Goal: Use online tool/utility

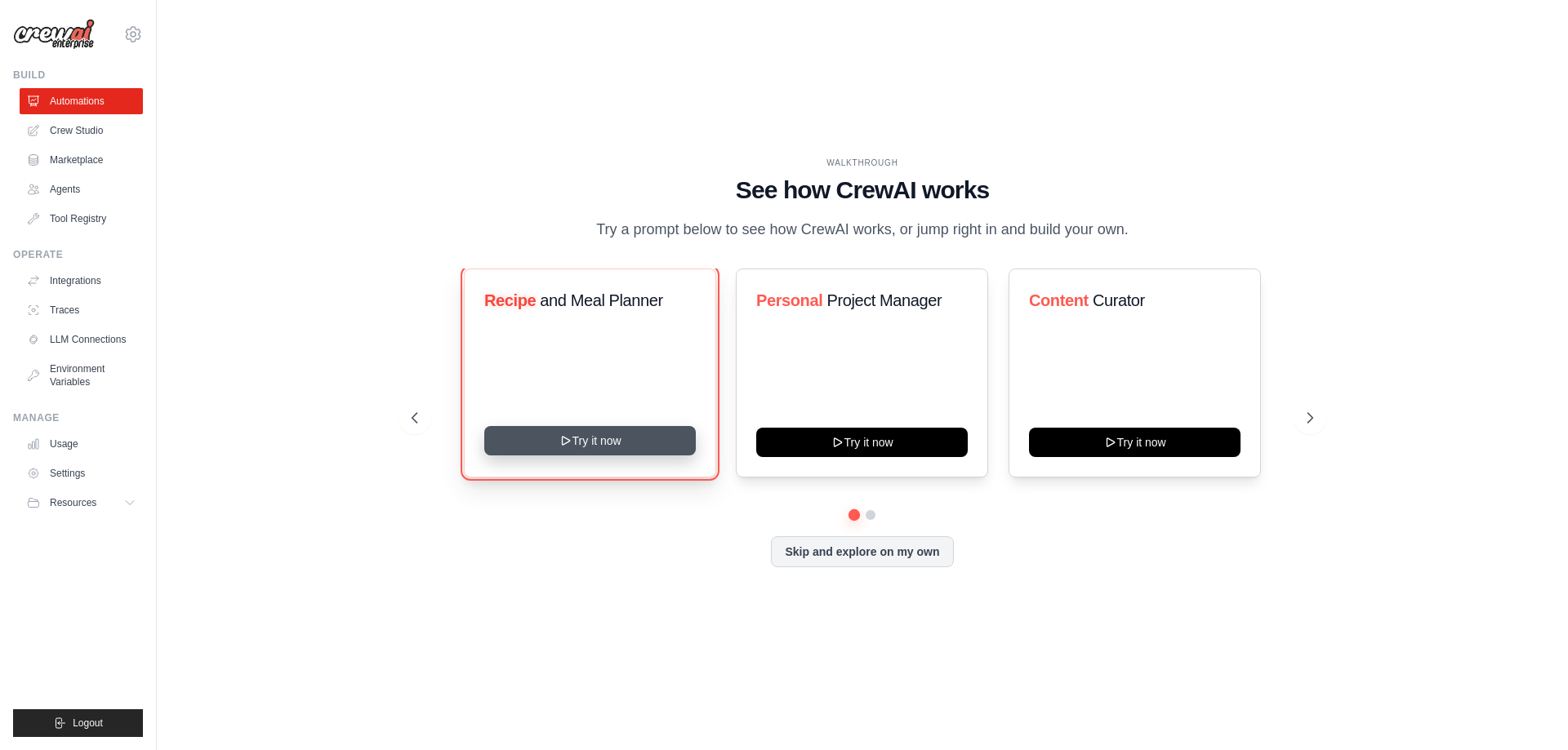
click at [583, 444] on button "Try it now" at bounding box center [590, 440] width 211 height 30
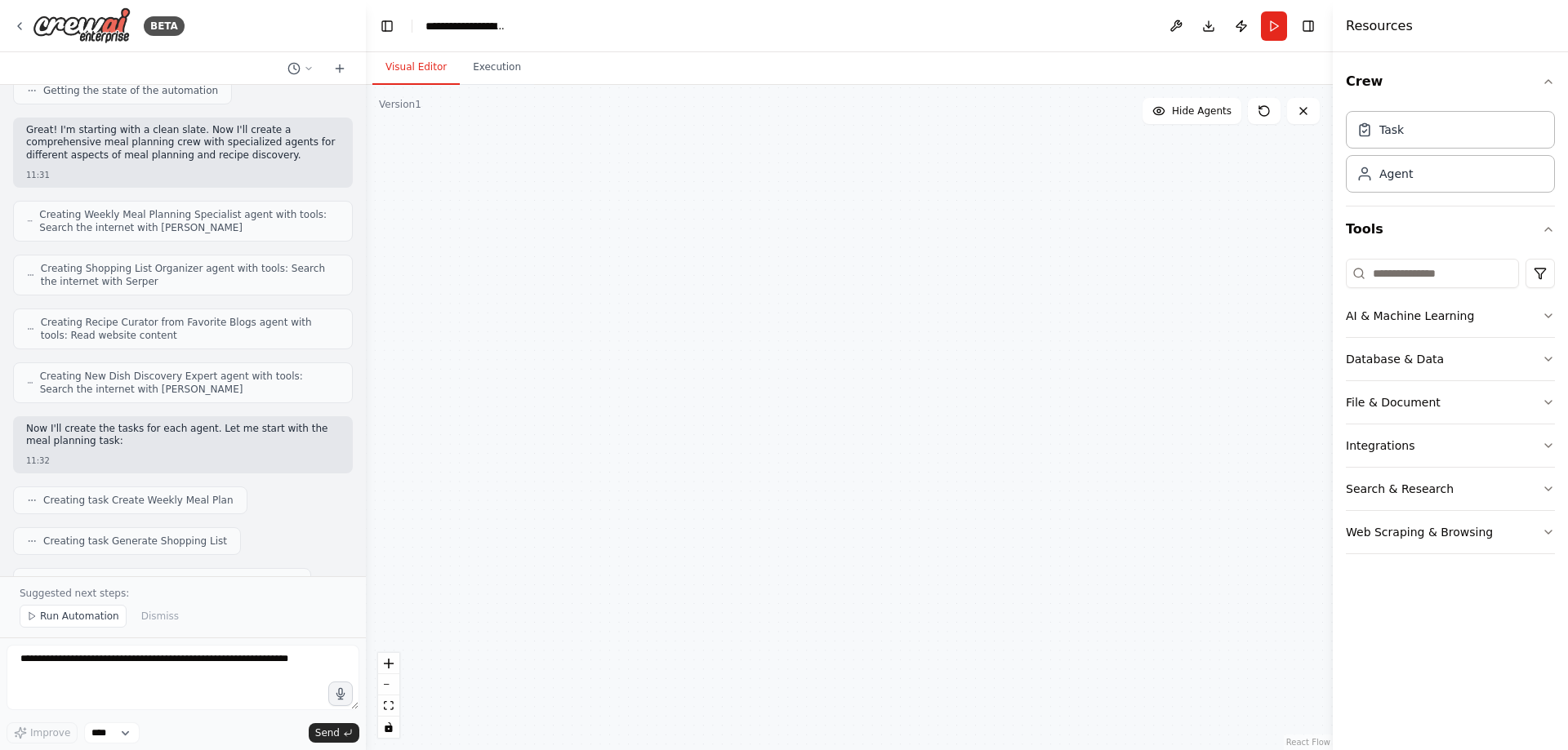
scroll to position [1542, 0]
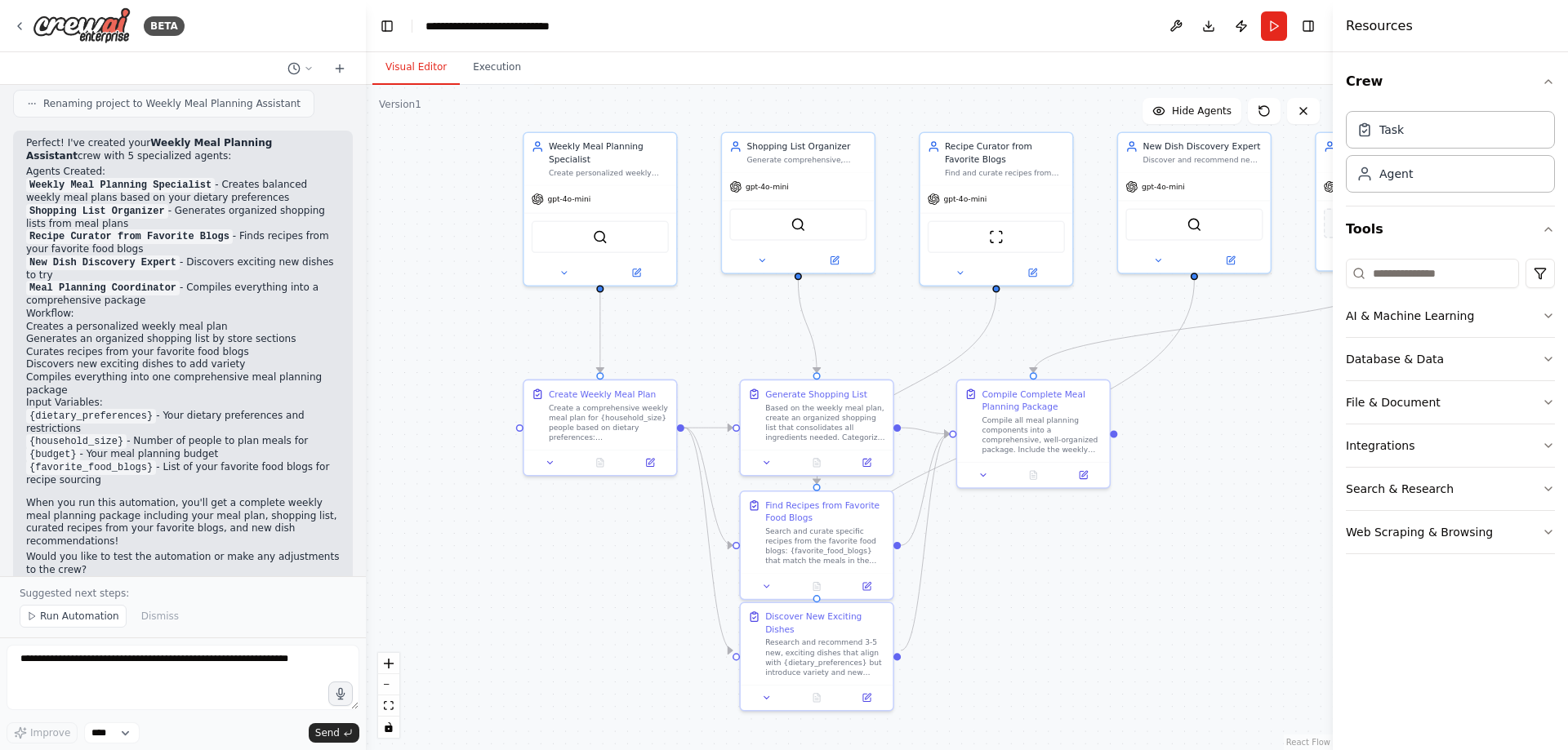
drag, startPoint x: 893, startPoint y: 513, endPoint x: 826, endPoint y: 334, distance: 191.1
click at [826, 334] on div ".deletable-edge-delete-btn { width: 20px; height: 20px; border: 0px solid #ffff…" at bounding box center [848, 417] width 966 height 665
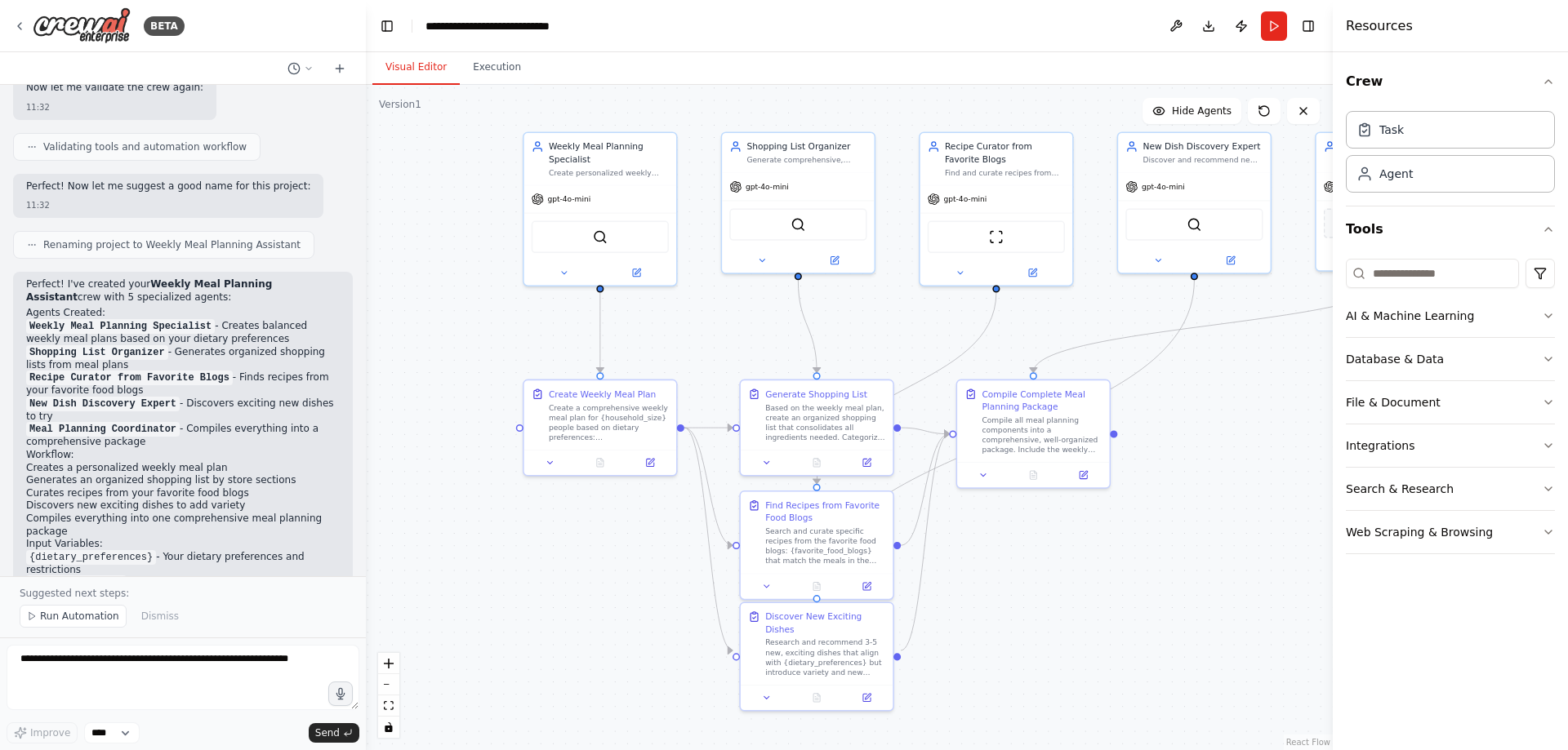
scroll to position [1379, 0]
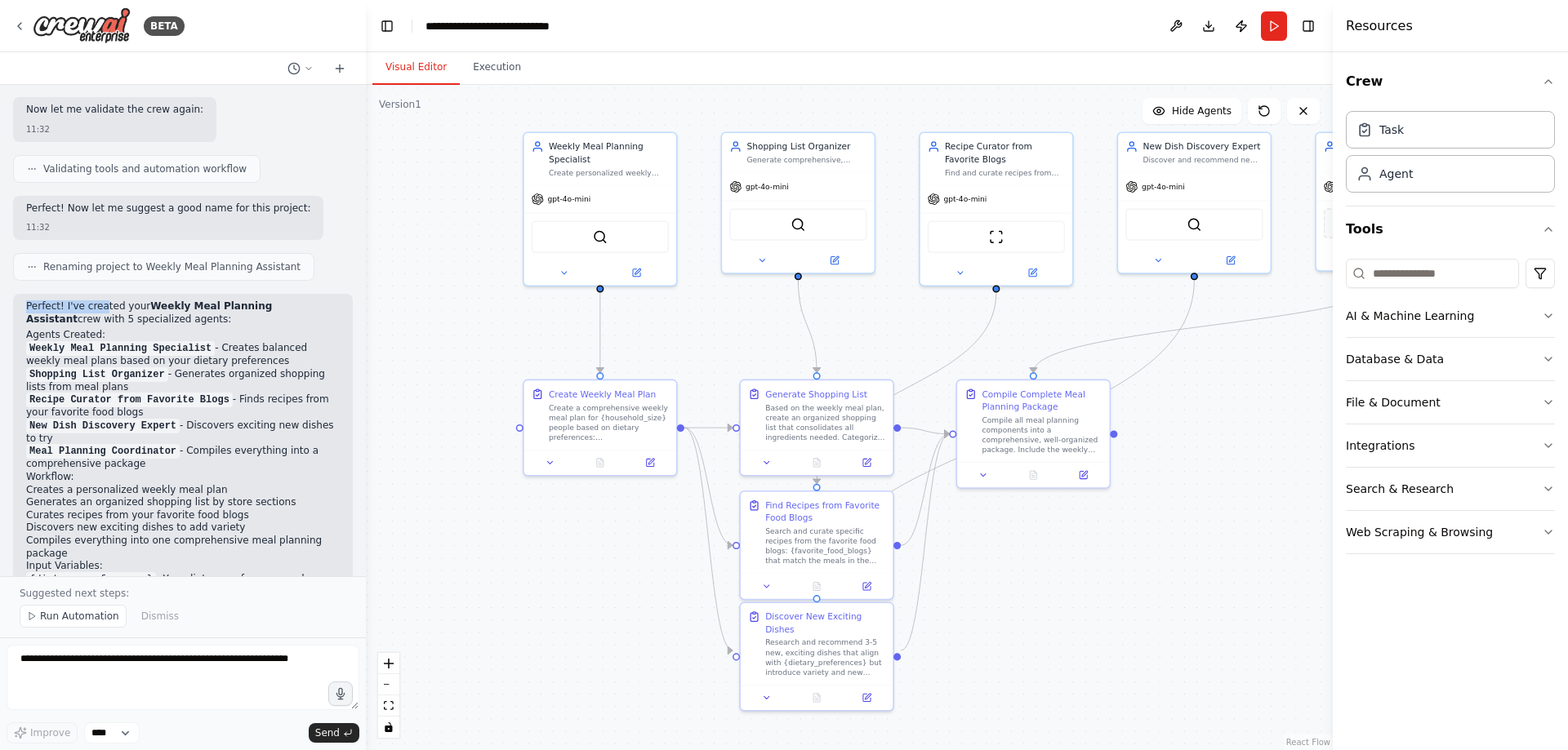
drag, startPoint x: 21, startPoint y: 292, endPoint x: 109, endPoint y: 295, distance: 88.1
click at [96, 295] on div "Perfect! I've created your Weekly Meal Planning Assistant crew with 5 specializ…" at bounding box center [182, 529] width 339 height 471
drag, startPoint x: 109, startPoint y: 295, endPoint x: 312, endPoint y: 302, distance: 203.1
click at [312, 302] on p "Perfect! I've created your Weekly Meal Planning Assistant crew with 5 specializ…" at bounding box center [183, 313] width 314 height 25
click at [169, 329] on h2 "Agents Created:" at bounding box center [183, 335] width 314 height 13
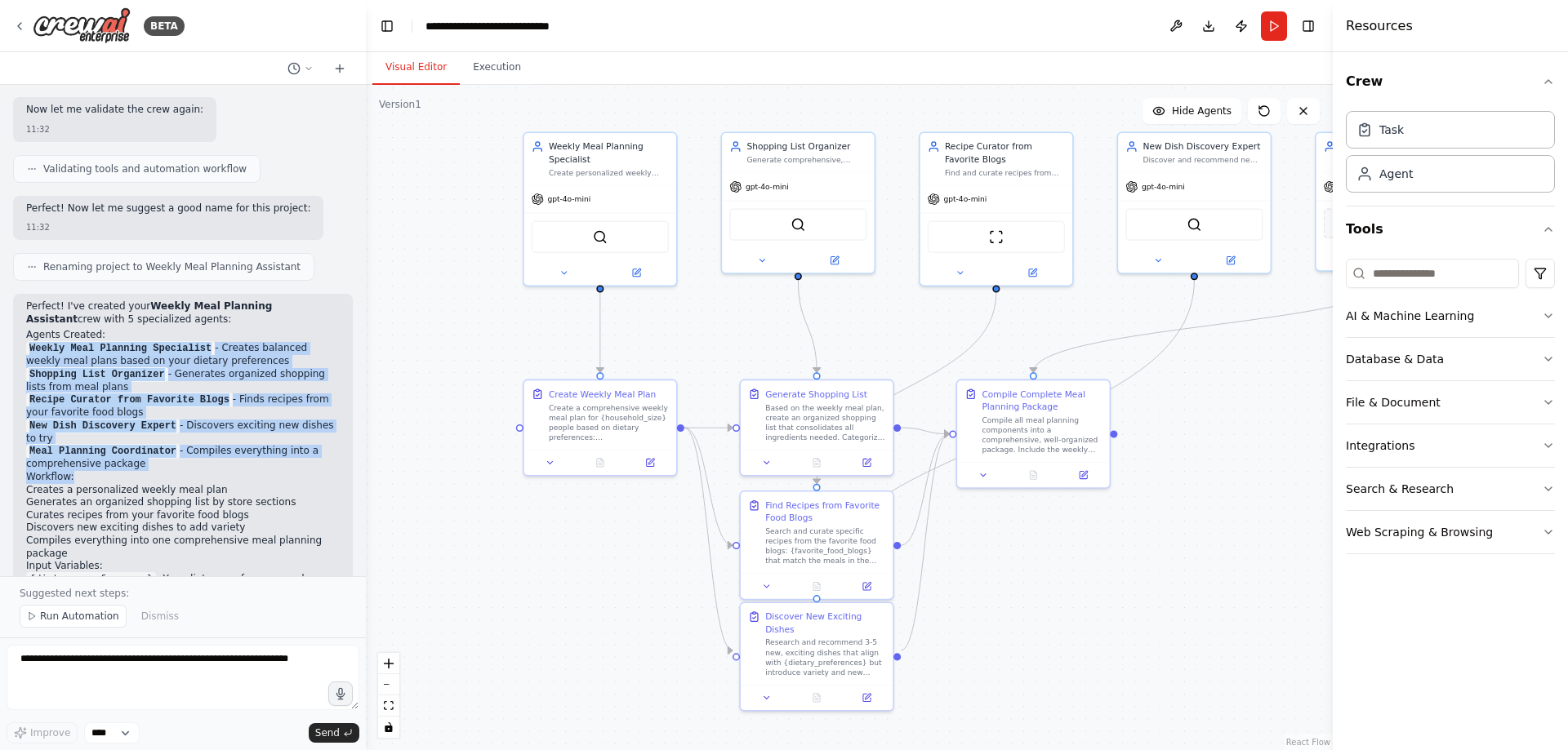
drag, startPoint x: 26, startPoint y: 331, endPoint x: 180, endPoint y: 468, distance: 206.1
click at [180, 468] on div "Perfect! I've created your Weekly Meal Planning Assistant crew with 5 specializ…" at bounding box center [182, 529] width 339 height 471
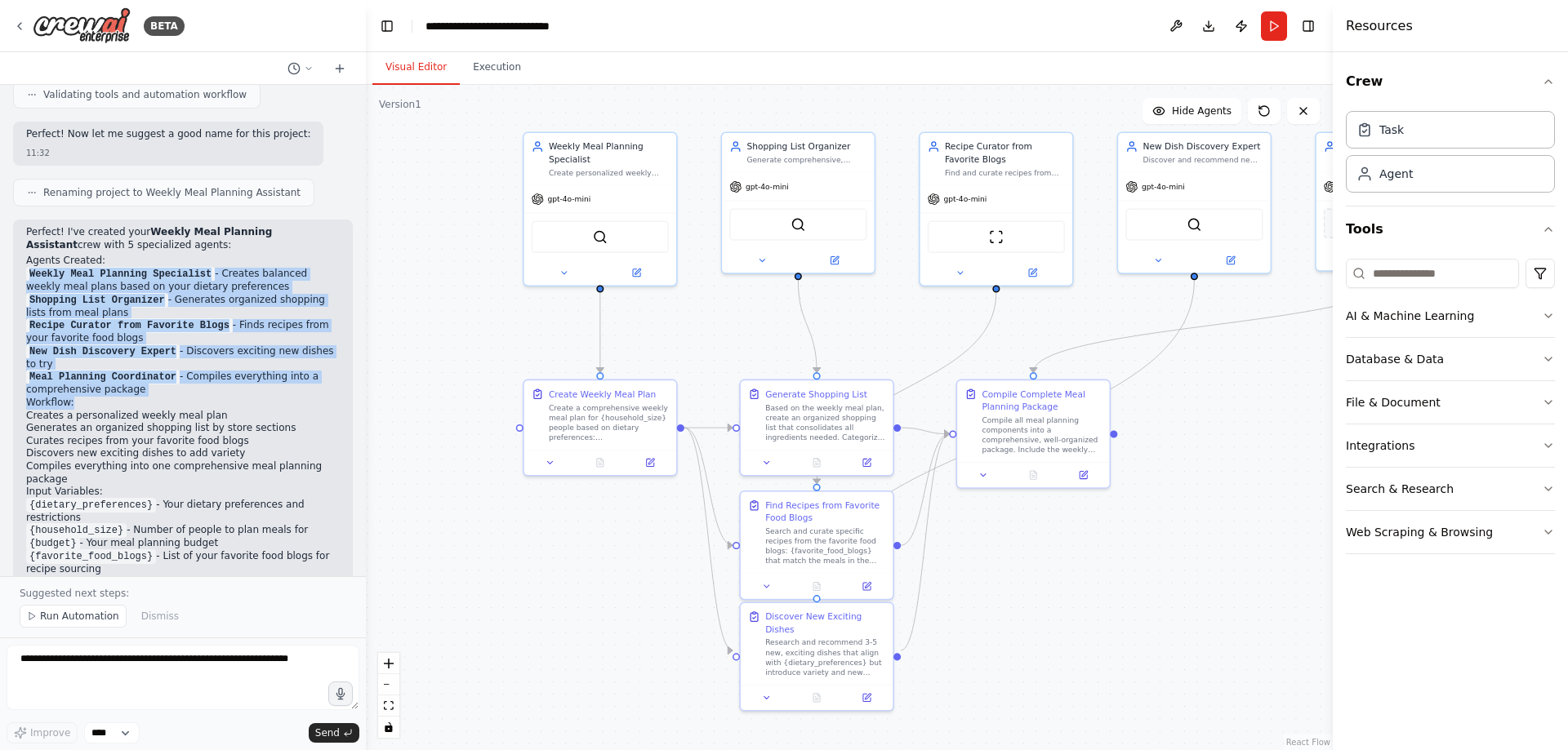
scroll to position [1542, 0]
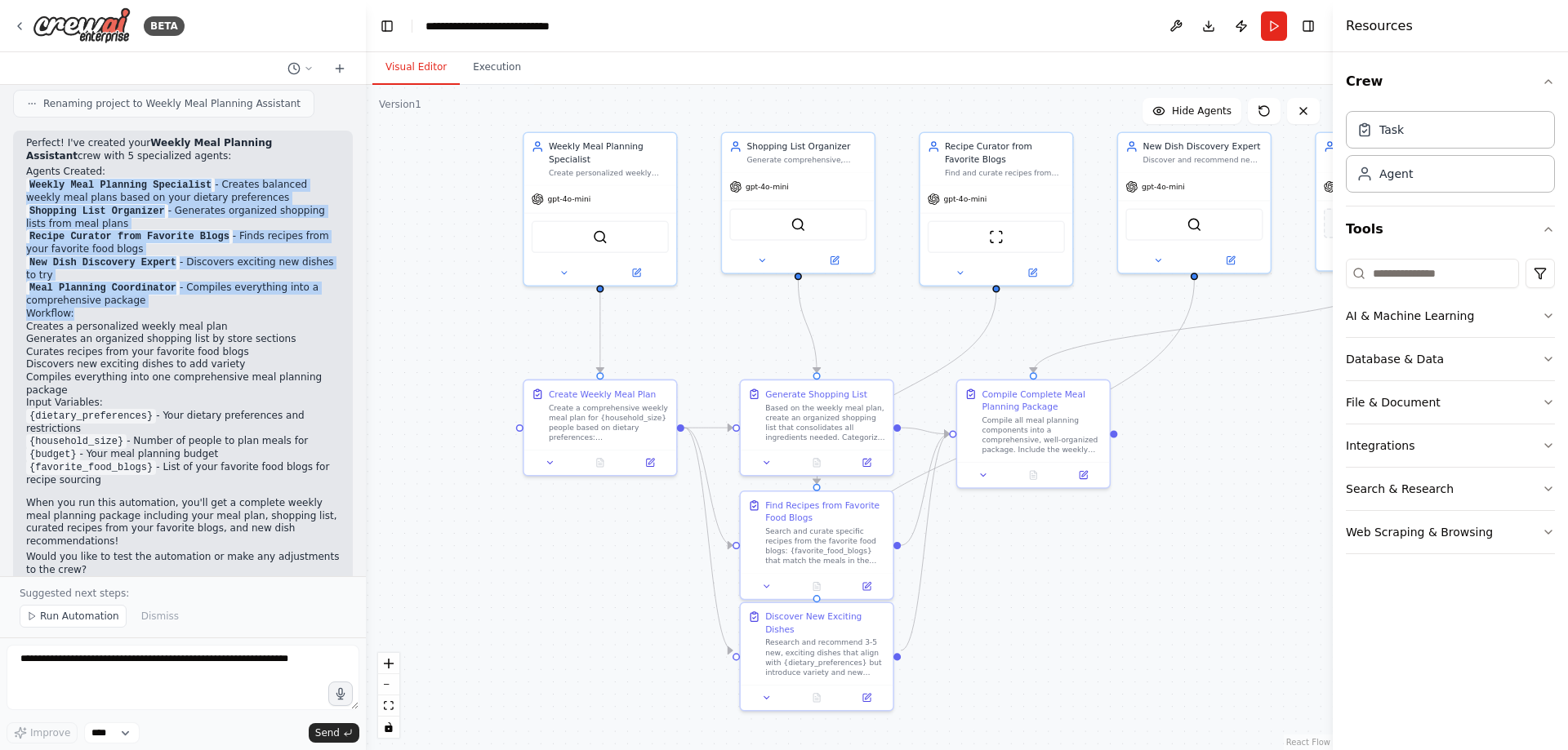
click at [257, 308] on h2 "Workflow:" at bounding box center [183, 314] width 314 height 13
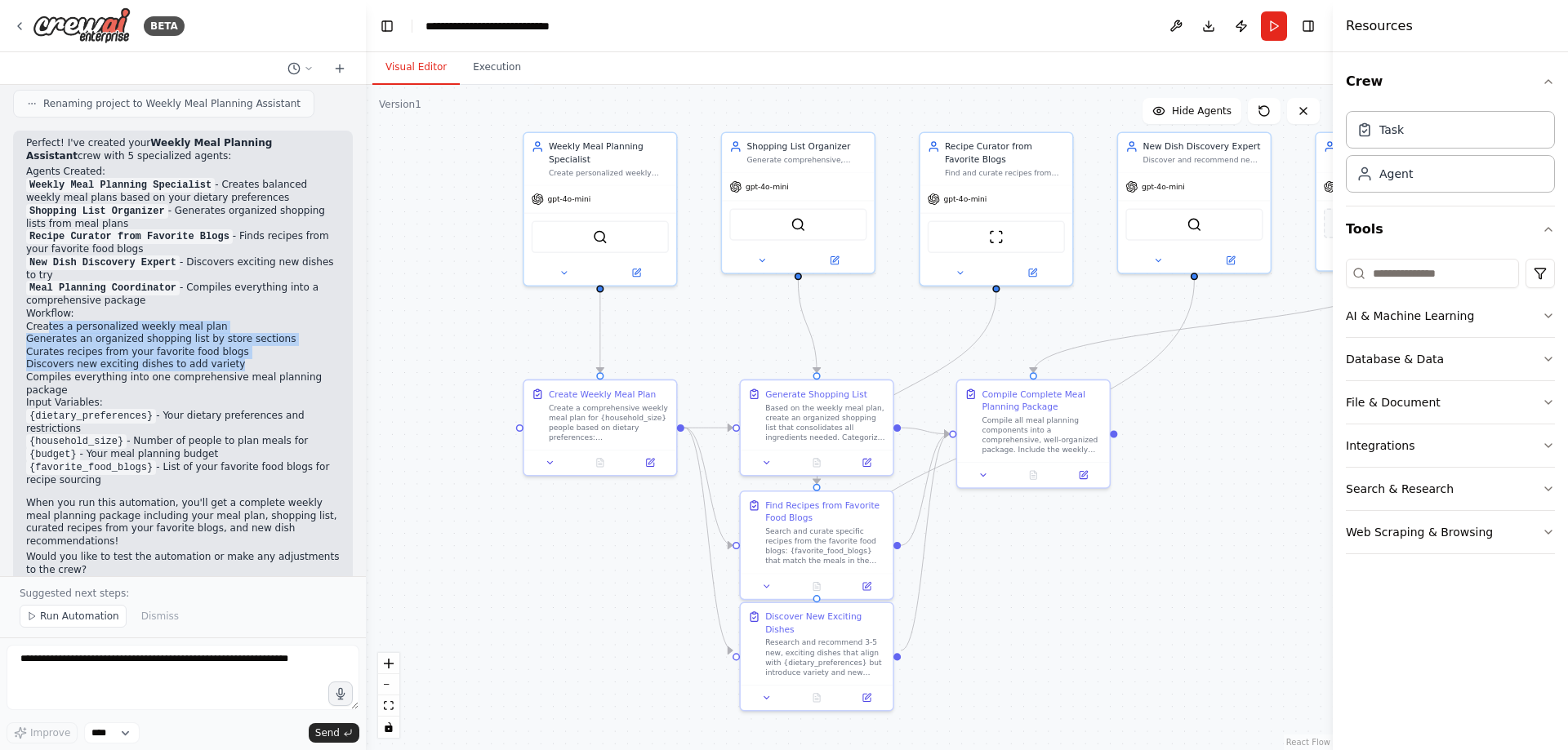
drag, startPoint x: 249, startPoint y: 355, endPoint x: 47, endPoint y: 316, distance: 205.7
click at [47, 321] on ol "Creates a personalized weekly meal plan Generates an organized shopping list by…" at bounding box center [183, 359] width 314 height 76
click at [40, 333] on li "Generates an organized shopping list by store sections" at bounding box center [183, 339] width 314 height 13
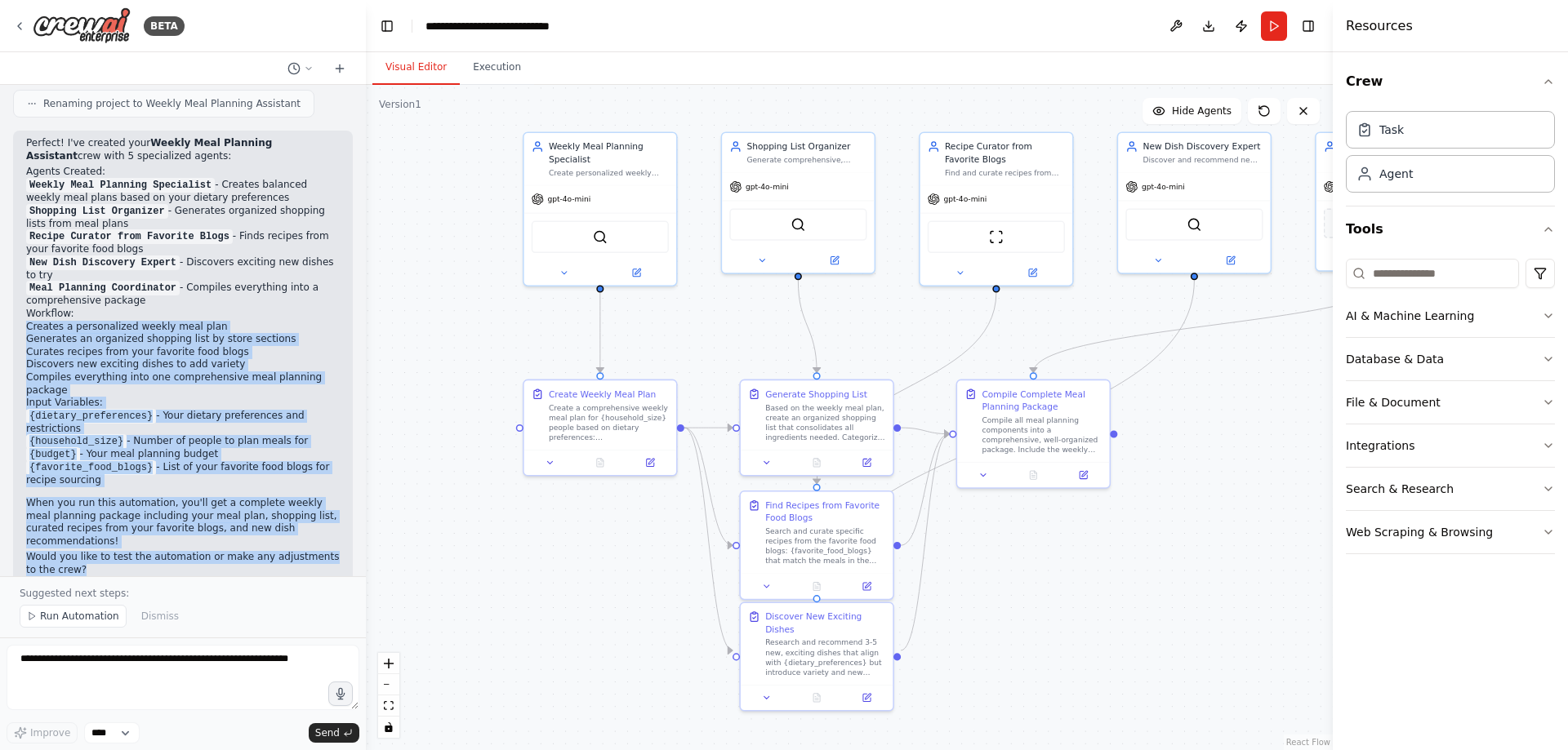
drag, startPoint x: 28, startPoint y: 314, endPoint x: 217, endPoint y: 535, distance: 290.8
click at [217, 535] on div "Perfect! I've created your Weekly Meal Planning Assistant crew with 5 specializ…" at bounding box center [183, 359] width 314 height 443
click at [217, 551] on p "Would you like to test the automation or make any adjustments to the crew?" at bounding box center [183, 564] width 314 height 25
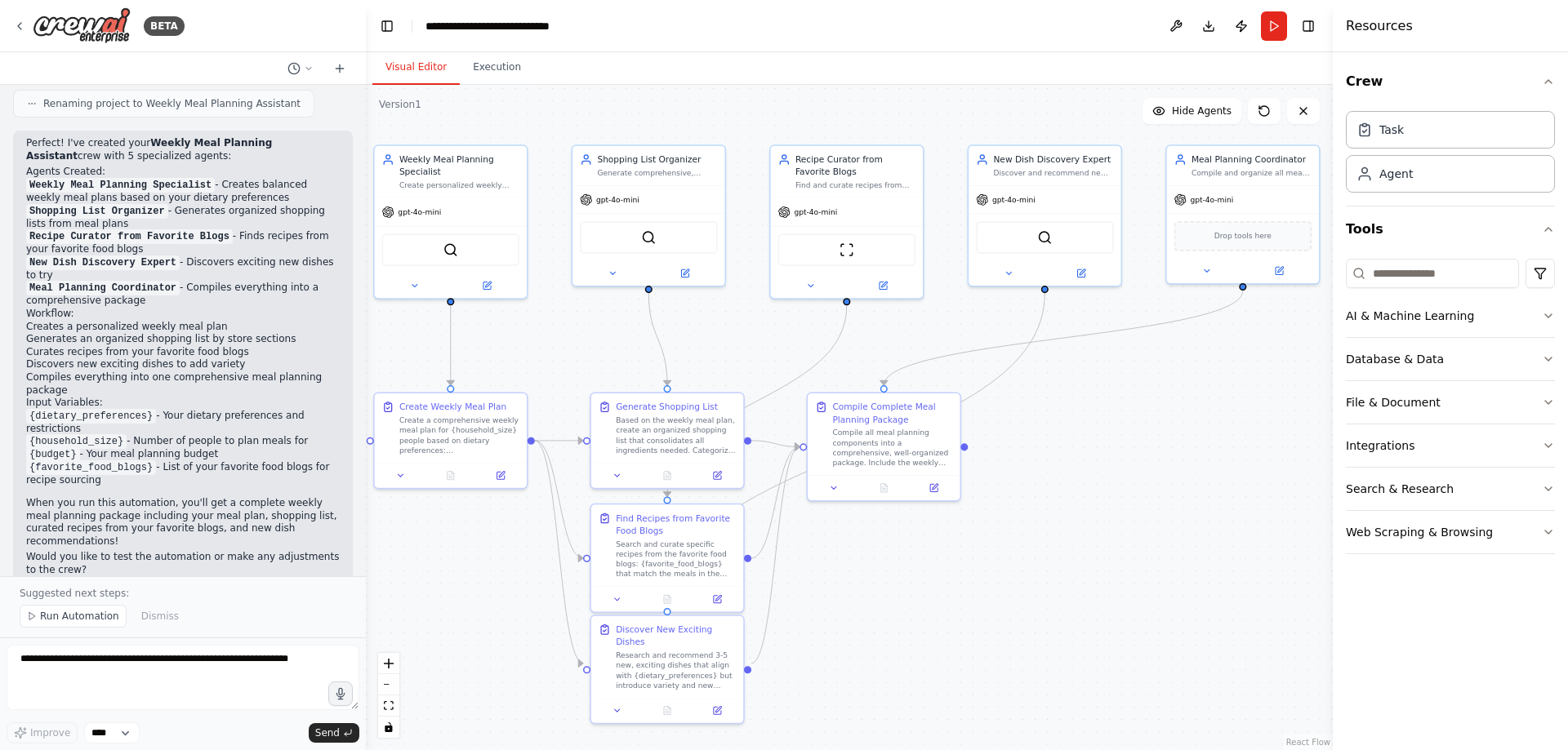
drag, startPoint x: 908, startPoint y: 345, endPoint x: 787, endPoint y: 356, distance: 121.5
click at [787, 356] on div ".deletable-edge-delete-btn { width: 20px; height: 20px; border: 0px solid #ffff…" at bounding box center [848, 417] width 966 height 665
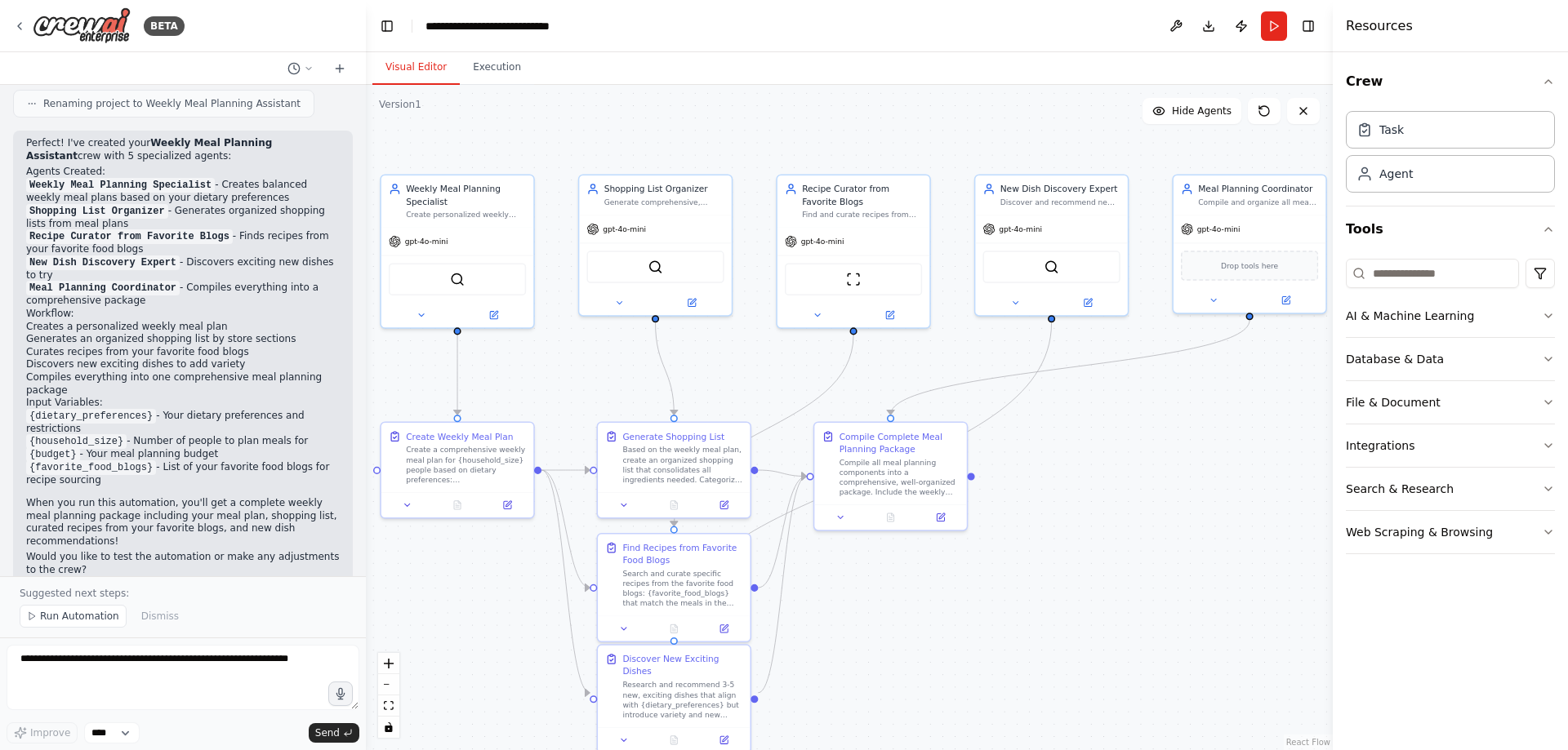
drag, startPoint x: 930, startPoint y: 614, endPoint x: 882, endPoint y: 639, distance: 54.1
click at [882, 639] on div ".deletable-edge-delete-btn { width: 20px; height: 20px; border: 0px solid #ffff…" at bounding box center [848, 417] width 966 height 665
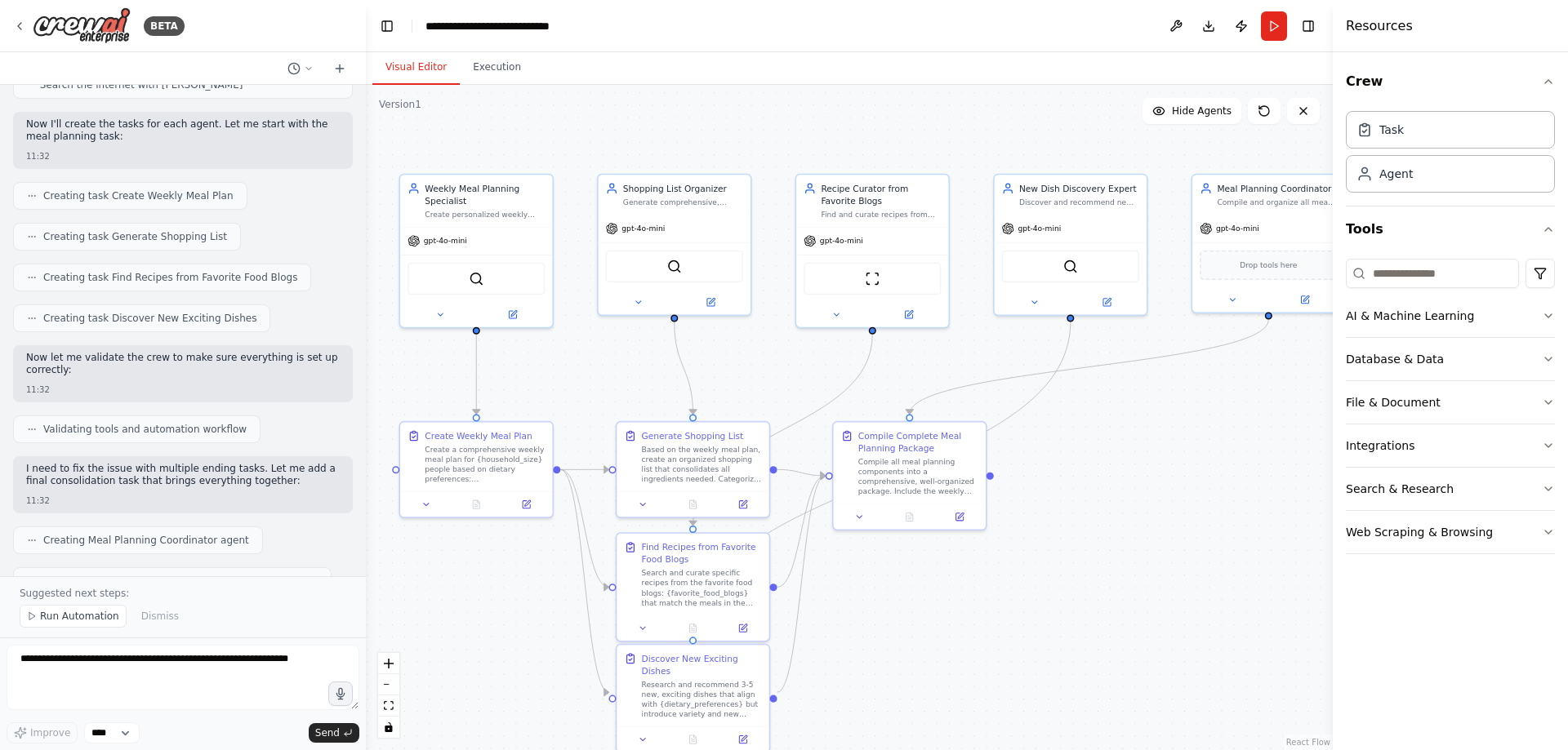
scroll to position [562, 0]
